Goal: Task Accomplishment & Management: Use online tool/utility

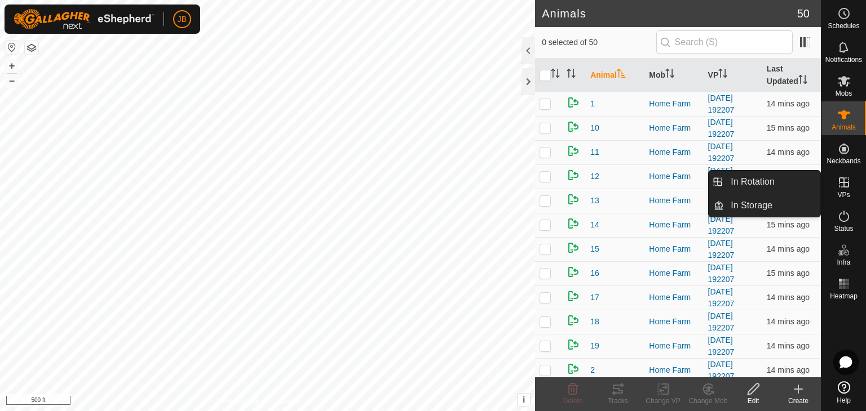
click at [843, 183] on icon at bounding box center [843, 182] width 10 height 10
click at [776, 186] on link "In Rotation" at bounding box center [772, 182] width 96 height 23
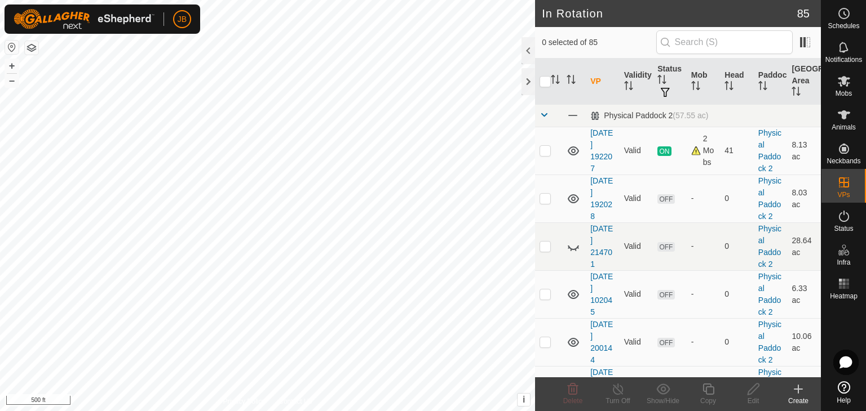
click at [797, 389] on icon at bounding box center [798, 389] width 8 height 0
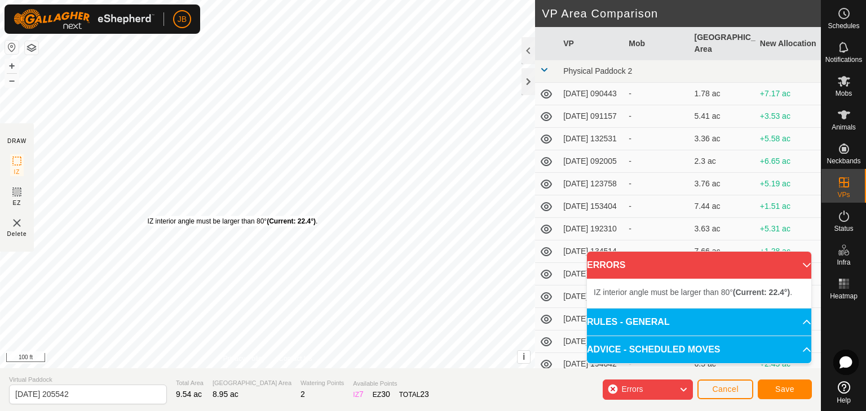
click at [148, 216] on div "IZ interior angle must be larger than 80° (Current: 22.4°) ." at bounding box center [233, 221] width 170 height 10
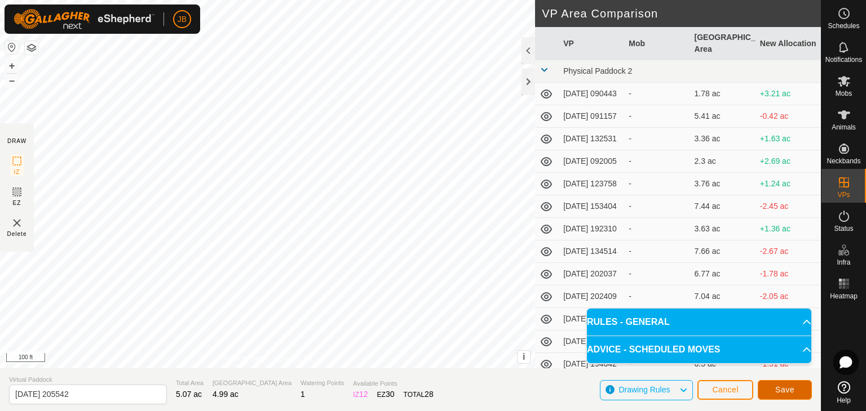
click at [784, 386] on span "Save" at bounding box center [784, 389] width 19 height 9
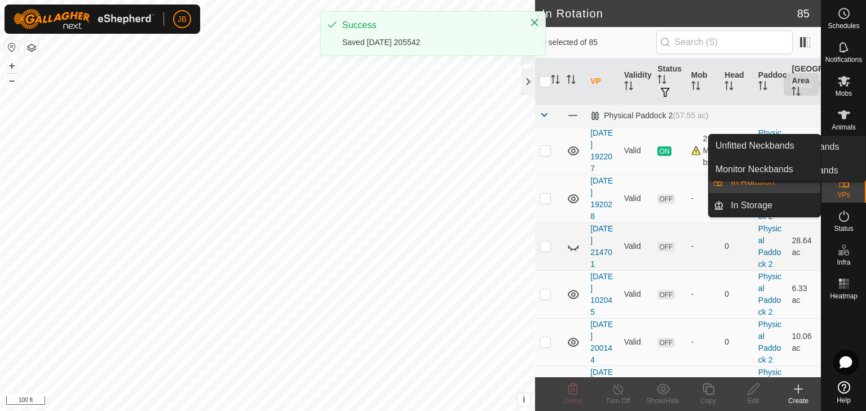
click at [843, 79] on icon at bounding box center [843, 81] width 12 height 11
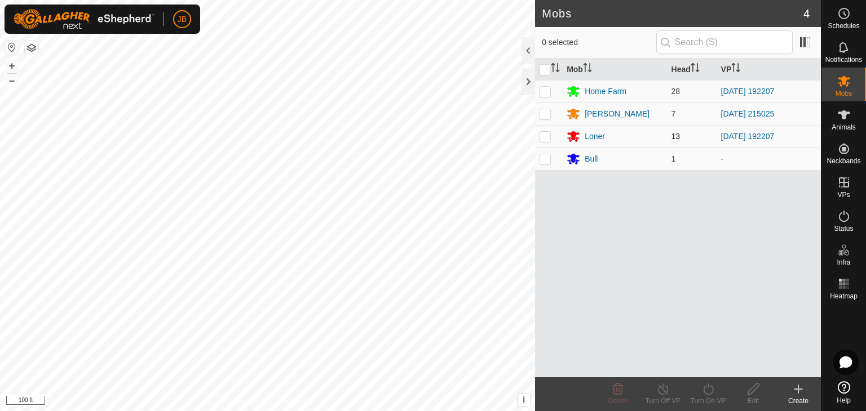
click at [543, 138] on p-checkbox at bounding box center [544, 136] width 11 height 9
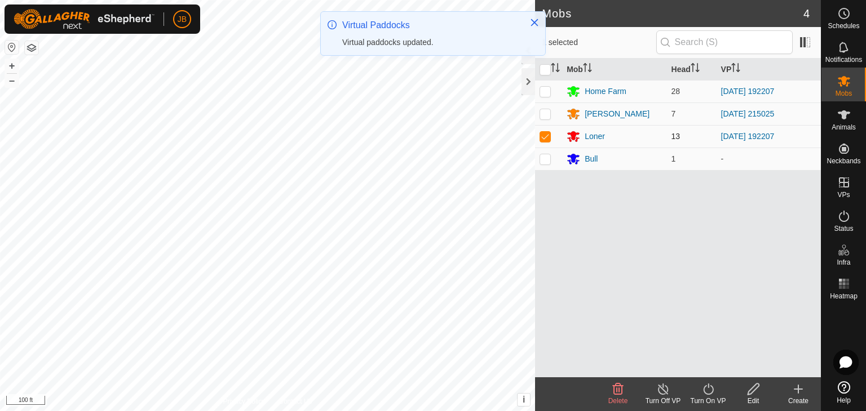
checkbox input "true"
click at [543, 161] on p-checkbox at bounding box center [544, 158] width 11 height 9
checkbox input "true"
click at [544, 95] on p-checkbox at bounding box center [544, 91] width 11 height 9
checkbox input "true"
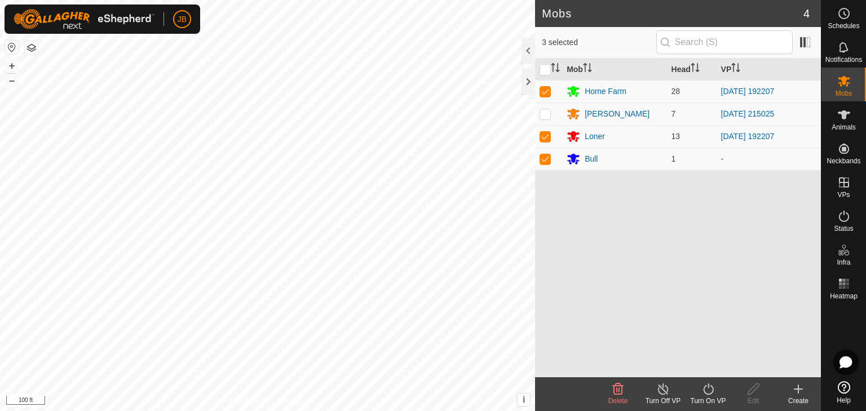
click at [708, 386] on icon at bounding box center [708, 390] width 14 height 14
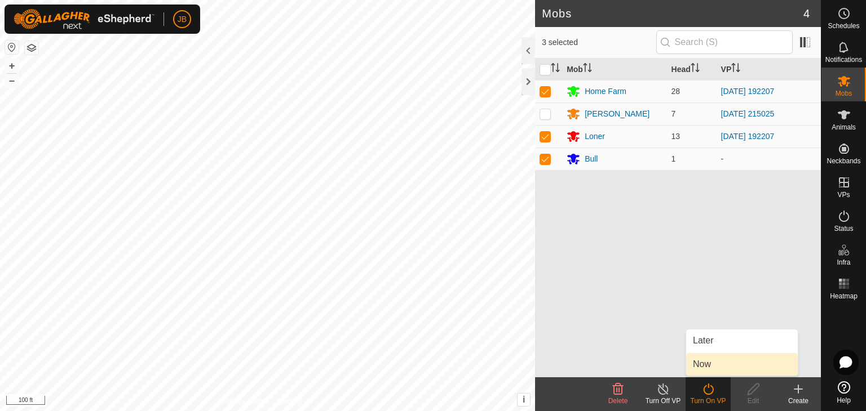
click at [700, 367] on link "Now" at bounding box center [742, 364] width 112 height 23
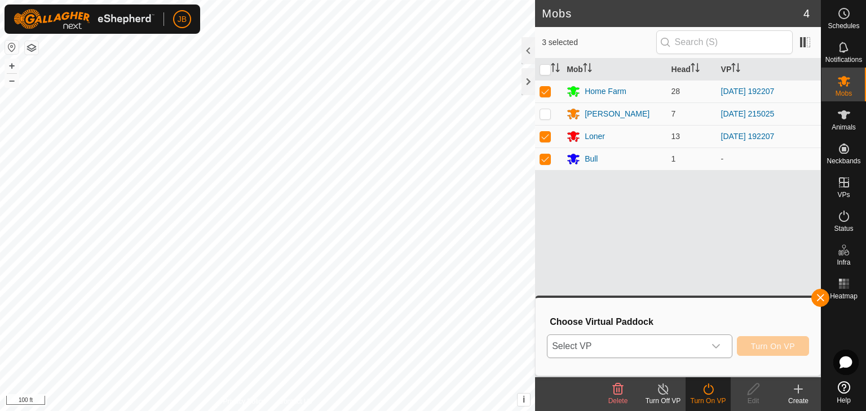
click at [714, 346] on icon "dropdown trigger" at bounding box center [715, 346] width 9 height 9
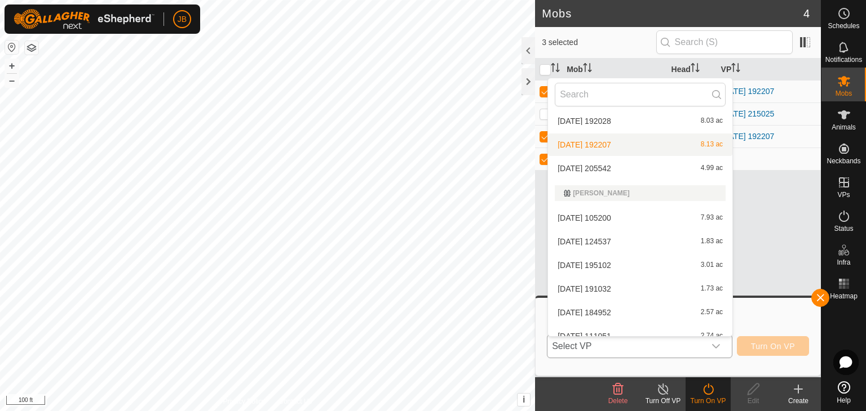
scroll to position [1472, 0]
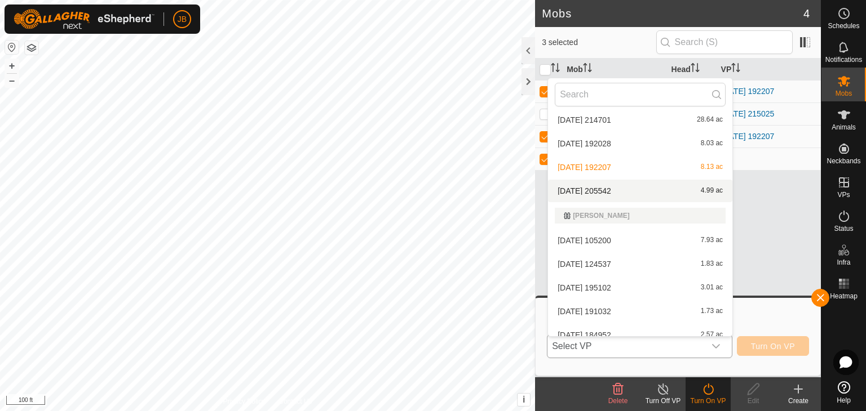
click at [605, 188] on li "2025-08-13 205542 4.99 ac" at bounding box center [640, 191] width 184 height 23
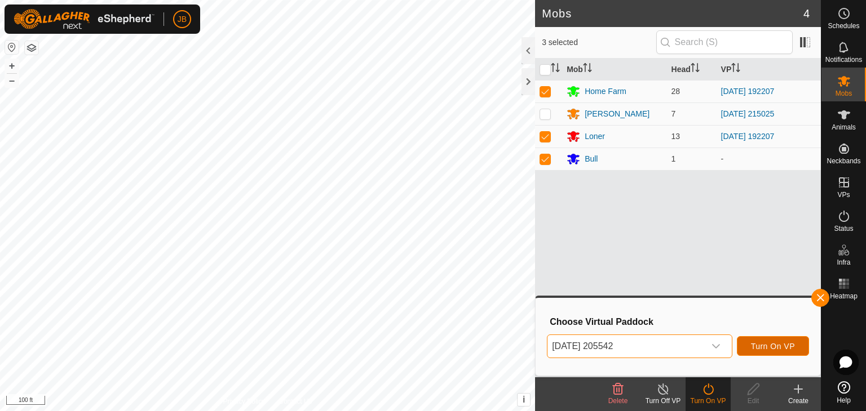
click at [765, 343] on span "Turn On VP" at bounding box center [773, 346] width 44 height 9
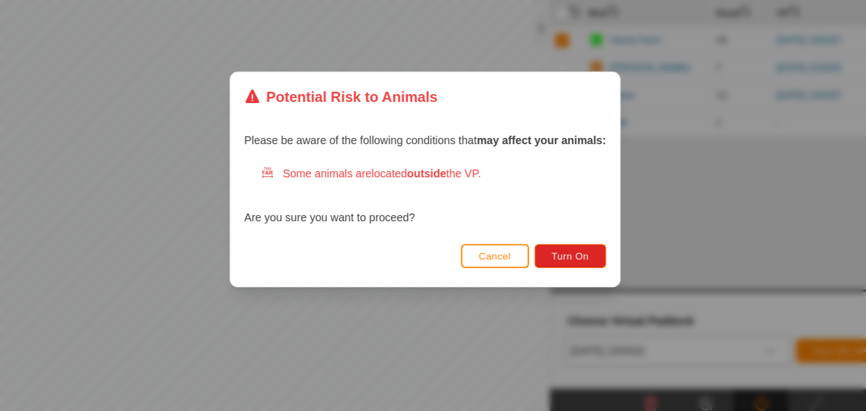
click at [494, 257] on div "Cancel Turn On" at bounding box center [432, 274] width 319 height 38
click at [492, 267] on span "Cancel" at bounding box center [490, 268] width 26 height 9
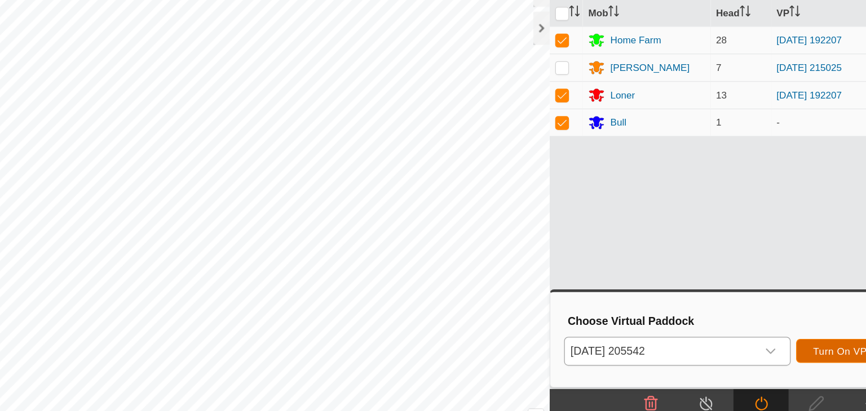
click at [764, 342] on span "Turn On VP" at bounding box center [773, 346] width 44 height 9
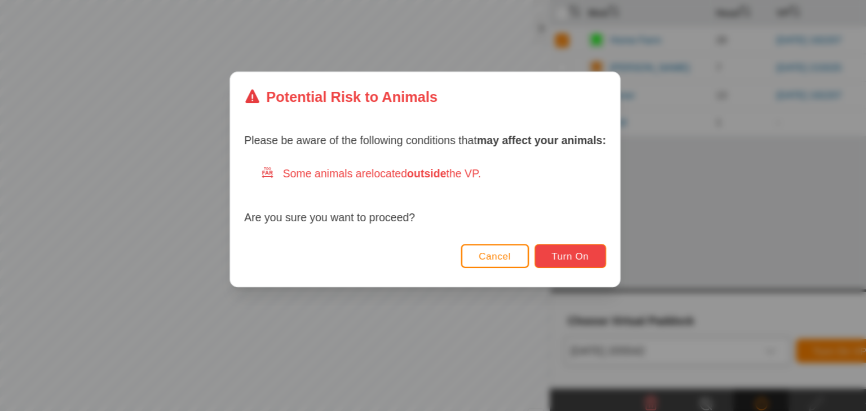
click at [543, 265] on span "Turn On" at bounding box center [551, 268] width 30 height 9
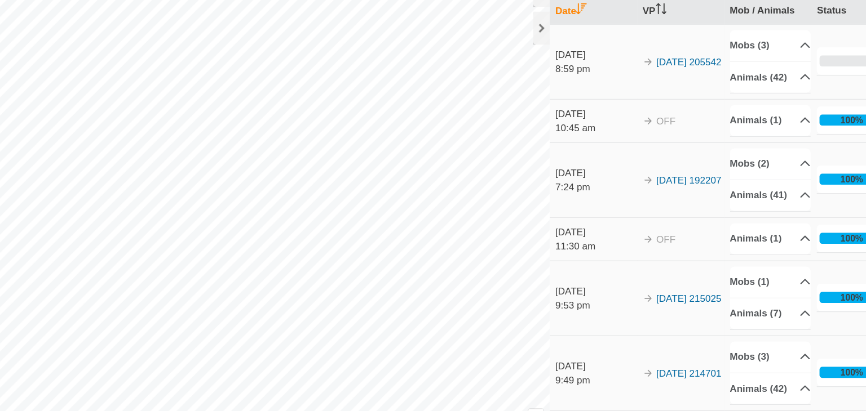
click at [544, 21] on div "Activations 100 Animals Neckbands Date VP Mob / Animals Status 13 Aug 2025 8:59…" at bounding box center [410, 205] width 820 height 411
click at [525, 83] on div at bounding box center [528, 81] width 14 height 27
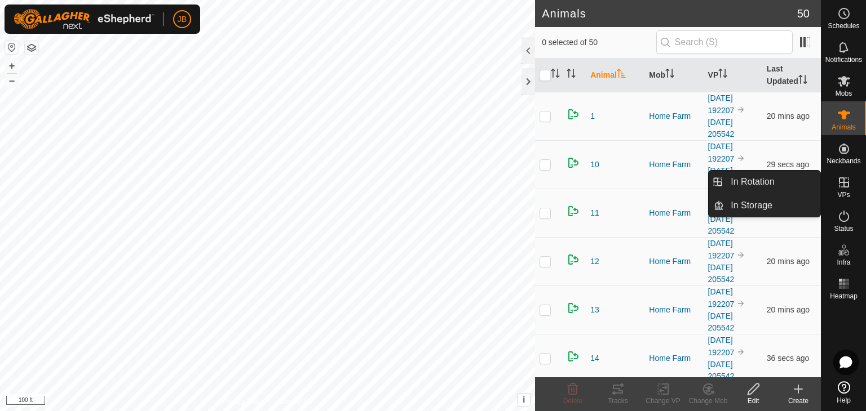
click at [842, 185] on icon at bounding box center [844, 183] width 14 height 14
click at [776, 181] on link "In Rotation" at bounding box center [772, 182] width 96 height 23
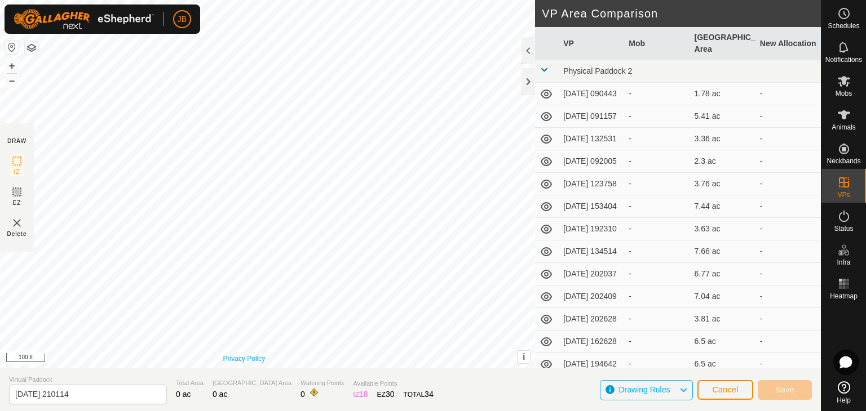
click at [246, 356] on link "Privacy Policy" at bounding box center [244, 359] width 42 height 10
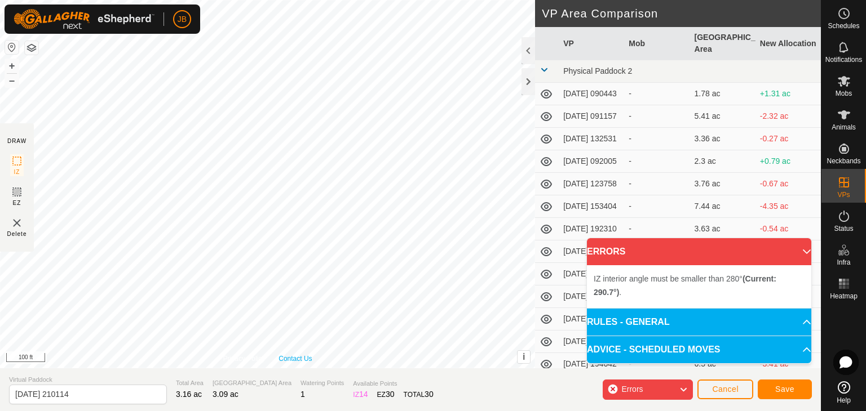
click at [303, 354] on div "Privacy Policy Contact Us IZ interior angle must be larger than 80° (Current: 3…" at bounding box center [267, 184] width 535 height 369
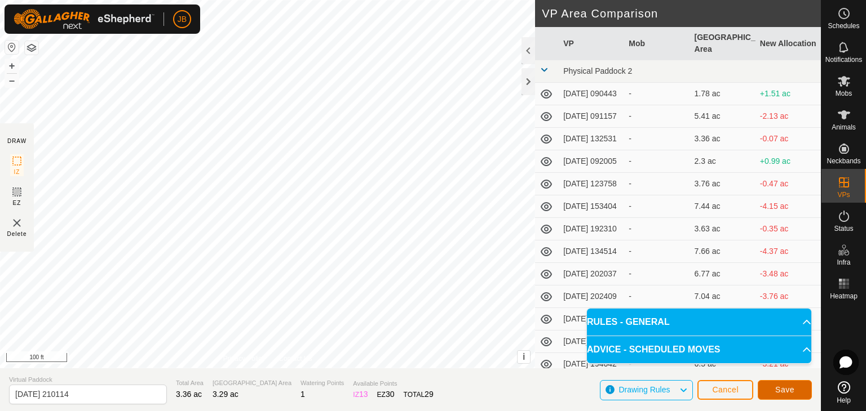
click at [769, 385] on button "Save" at bounding box center [784, 390] width 54 height 20
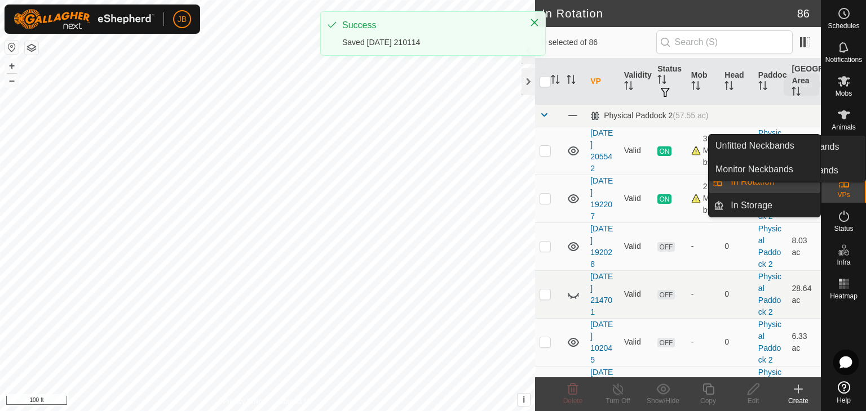
click at [846, 85] on icon at bounding box center [843, 81] width 12 height 11
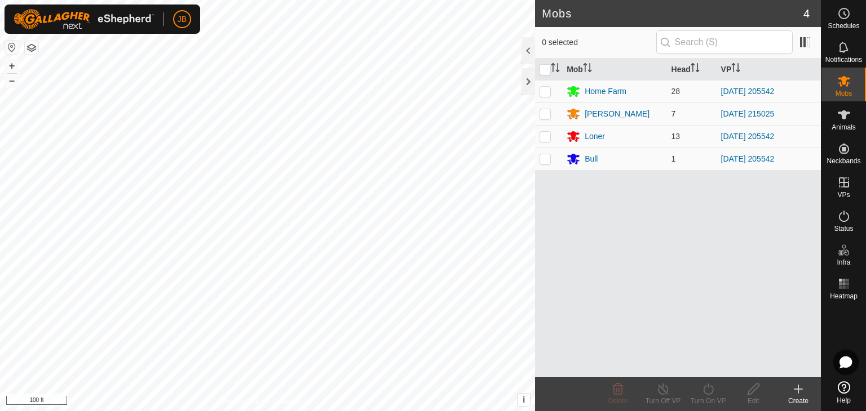
click at [540, 111] on p-checkbox at bounding box center [544, 113] width 11 height 9
checkbox input "true"
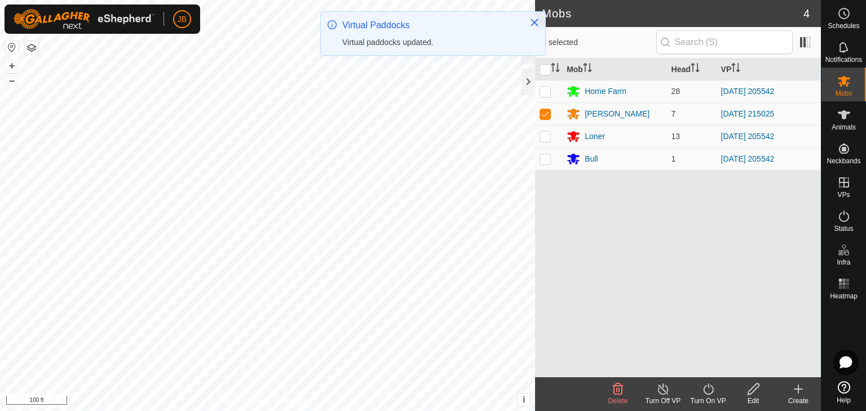
click at [707, 388] on icon at bounding box center [708, 390] width 14 height 14
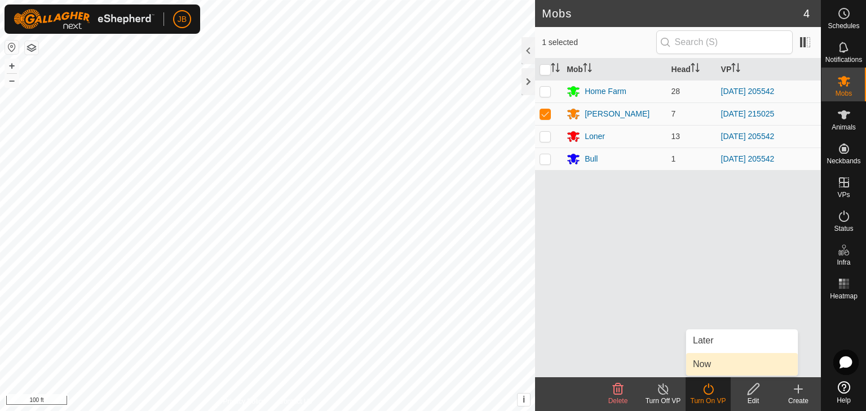
click at [707, 359] on link "Now" at bounding box center [742, 364] width 112 height 23
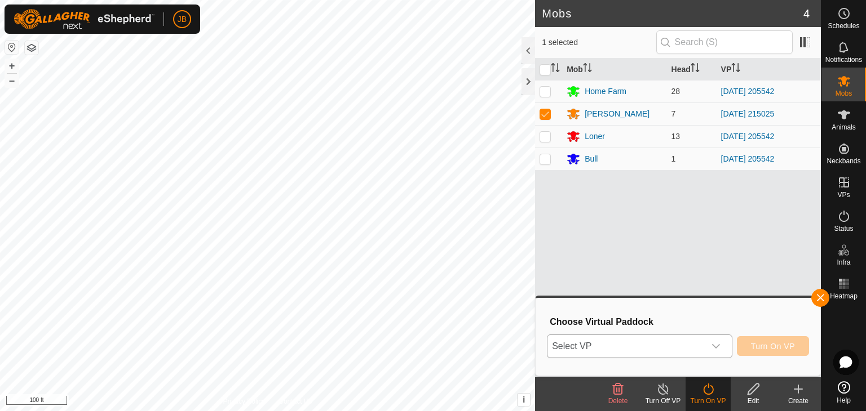
click at [719, 343] on icon "dropdown trigger" at bounding box center [715, 346] width 9 height 9
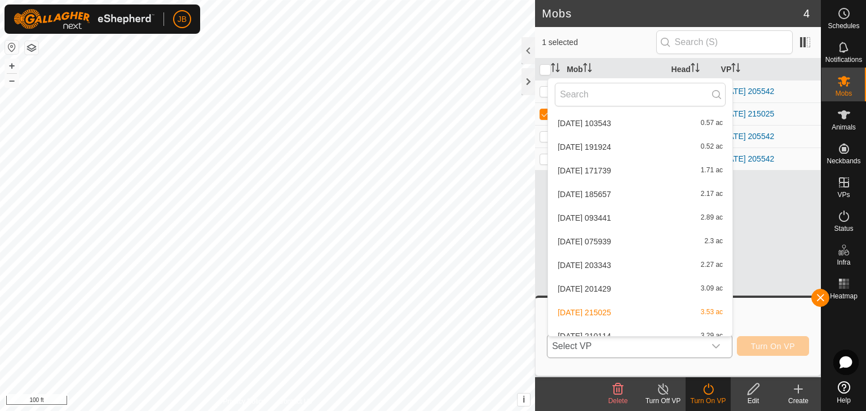
scroll to position [1884, 0]
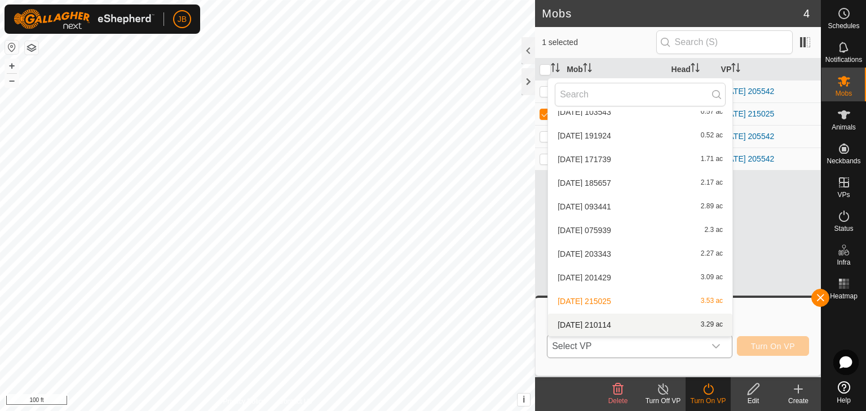
click at [697, 322] on li "2025-08-13 210114 3.29 ac" at bounding box center [640, 325] width 184 height 23
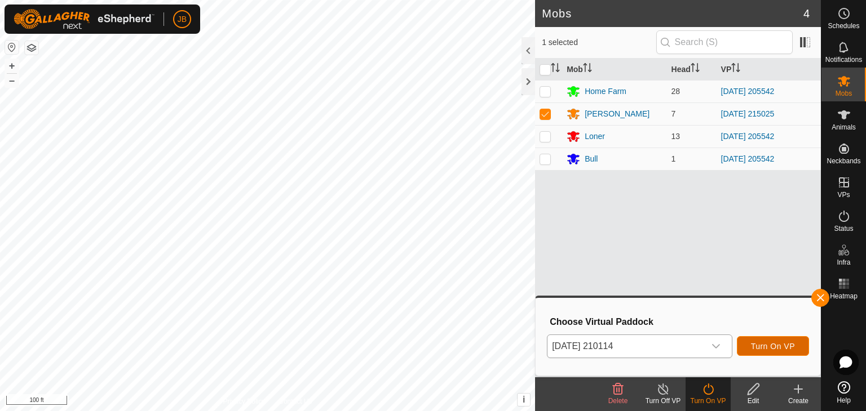
click at [777, 347] on span "Turn On VP" at bounding box center [773, 346] width 44 height 9
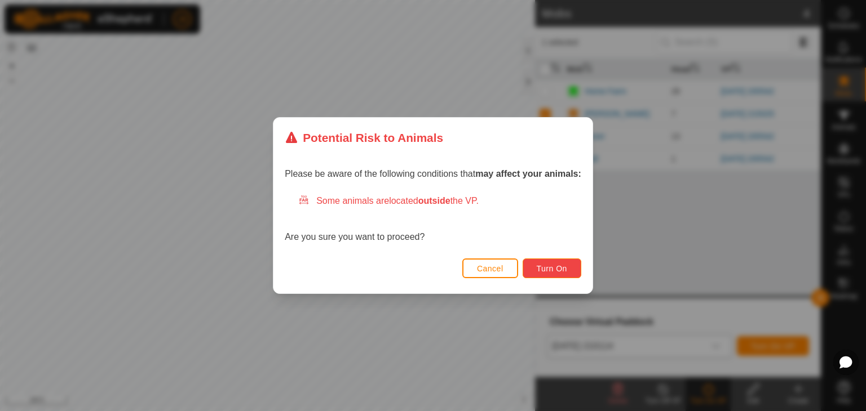
click at [558, 270] on span "Turn On" at bounding box center [551, 268] width 30 height 9
